Goal: Navigation & Orientation: Find specific page/section

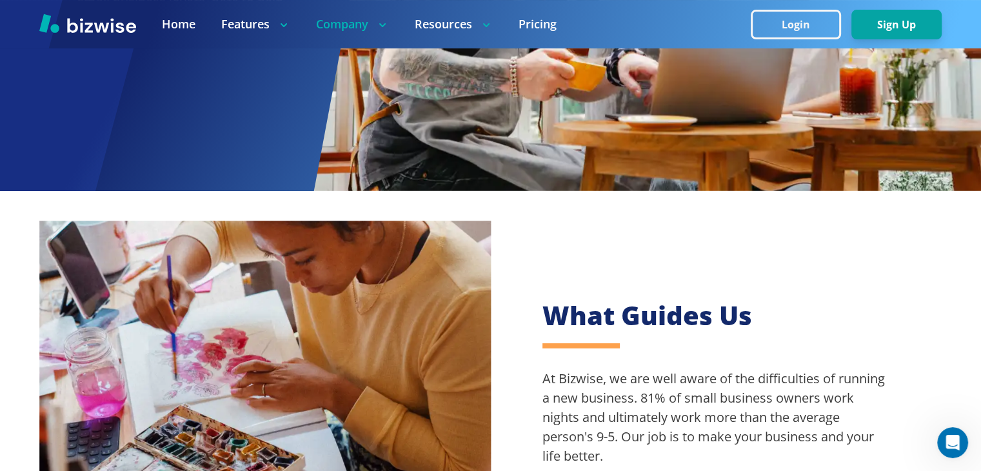
scroll to position [258, 0]
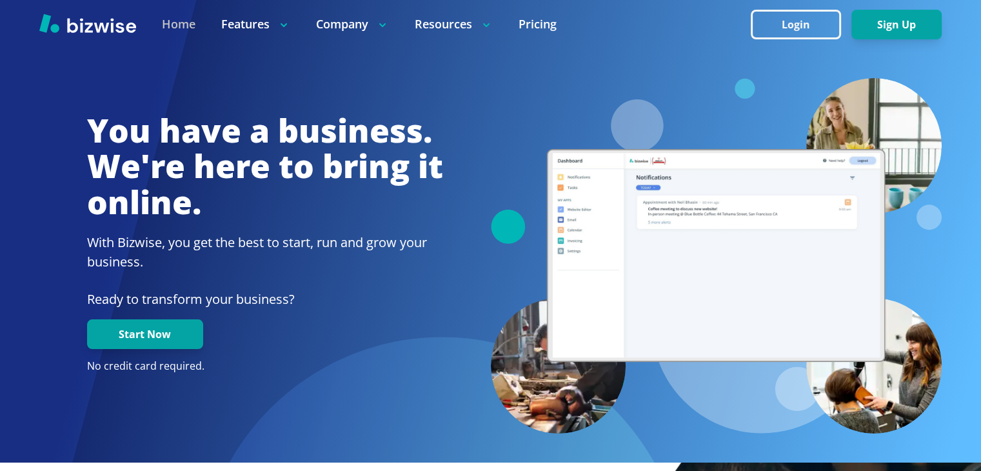
click at [194, 32] on link "Home" at bounding box center [179, 24] width 34 height 16
click at [526, 22] on link "Pricing" at bounding box center [538, 24] width 38 height 16
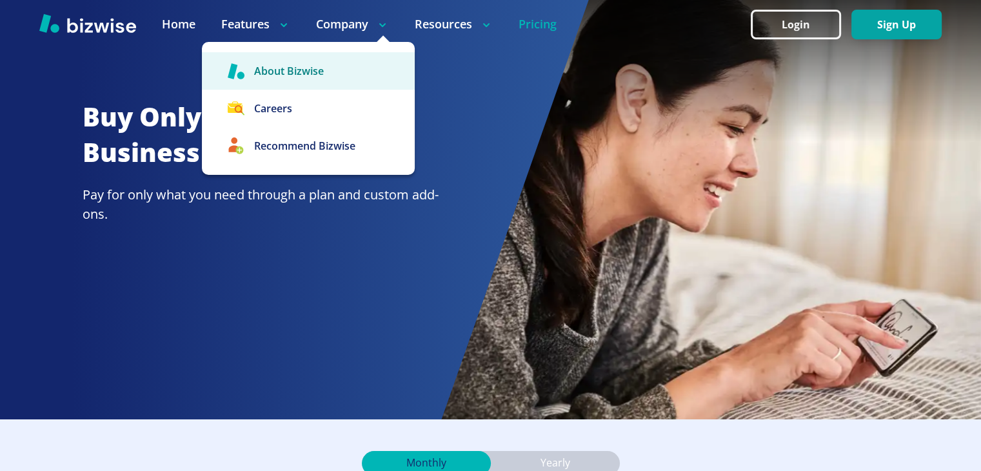
click at [314, 65] on link "About Bizwise" at bounding box center [308, 70] width 213 height 37
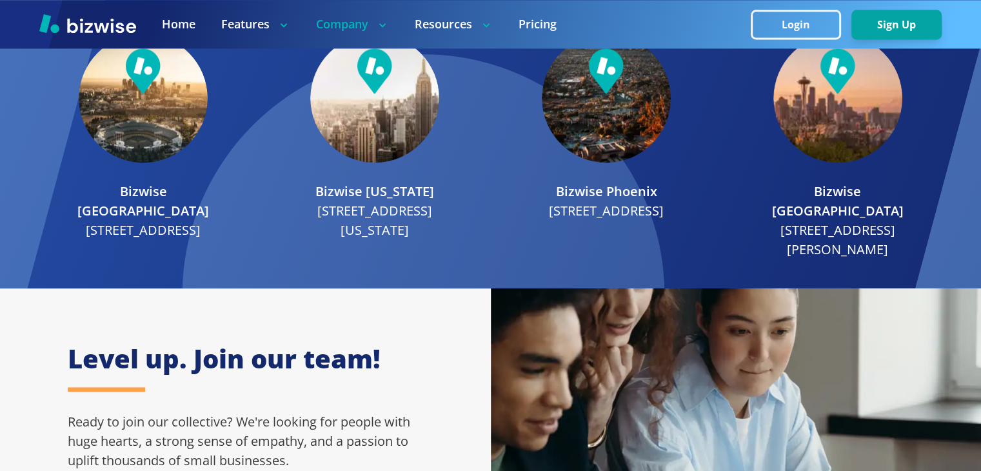
scroll to position [2065, 0]
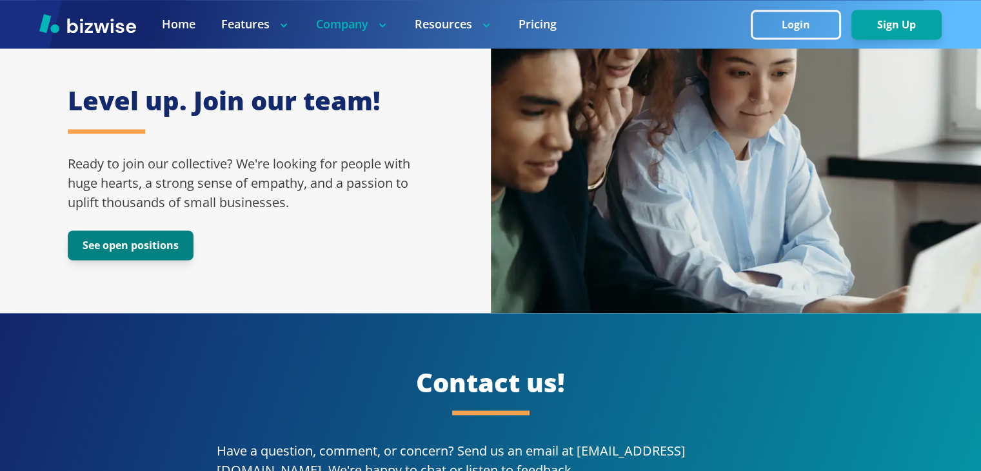
click at [157, 230] on button "See open positions" at bounding box center [131, 245] width 126 height 30
